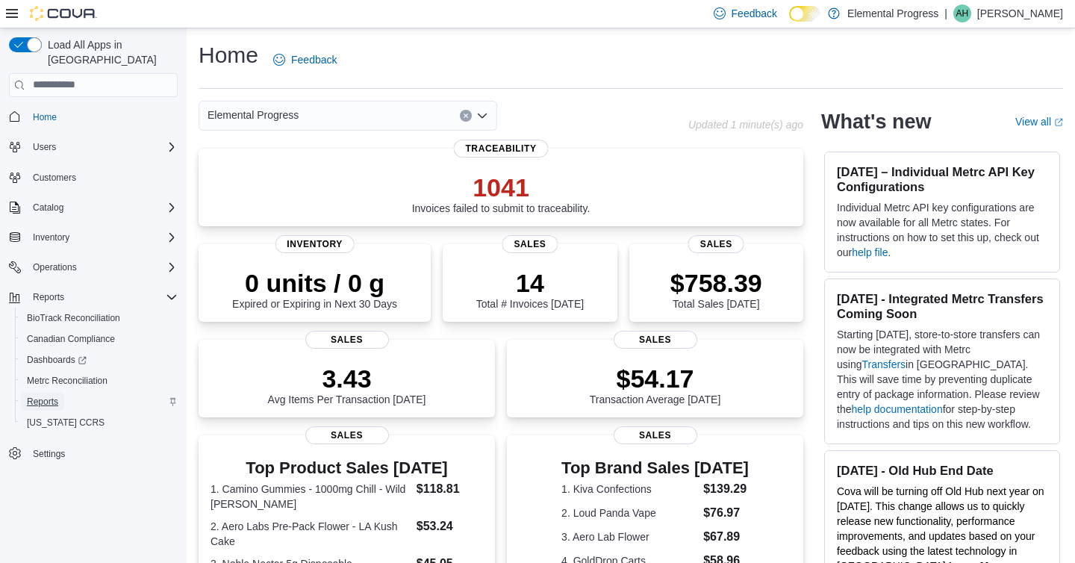
click at [42, 396] on span "Reports" at bounding box center [42, 402] width 31 height 12
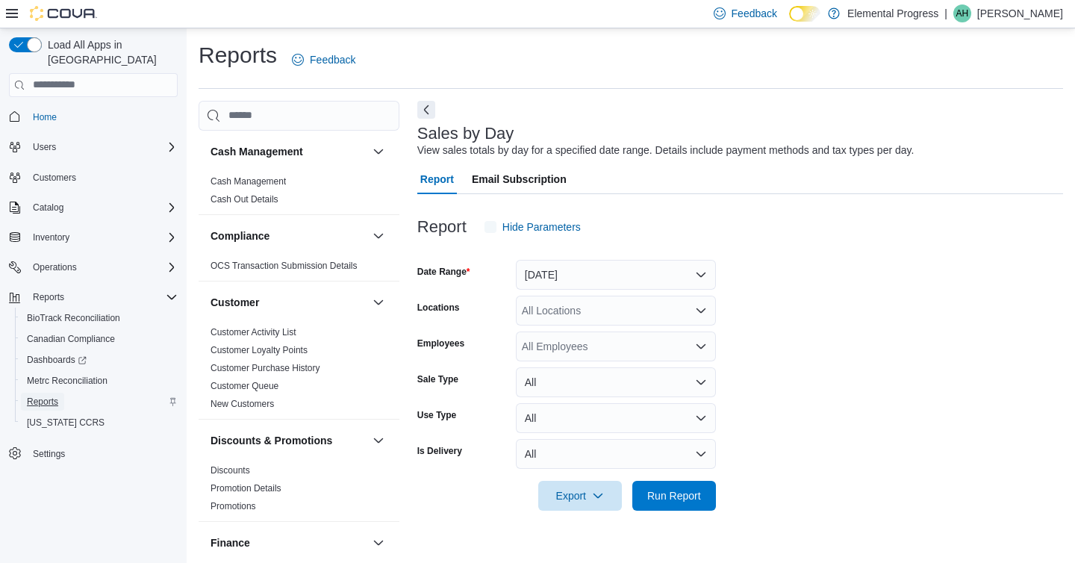
scroll to position [1, 0]
click at [670, 491] on span "Run Report" at bounding box center [674, 493] width 54 height 15
click at [429, 112] on button "Next" at bounding box center [426, 108] width 18 height 18
